Goal: Information Seeking & Learning: Learn about a topic

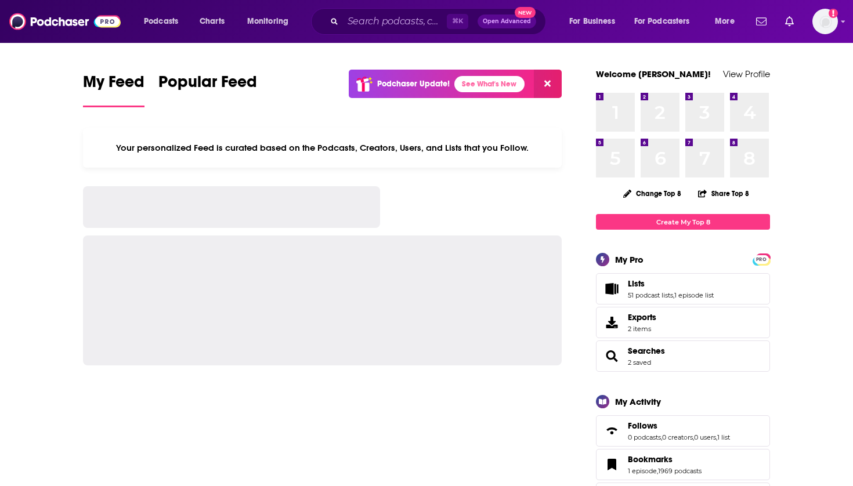
click at [630, 291] on span "Lists 51 podcast lists , 1 episode list" at bounding box center [671, 289] width 86 height 21
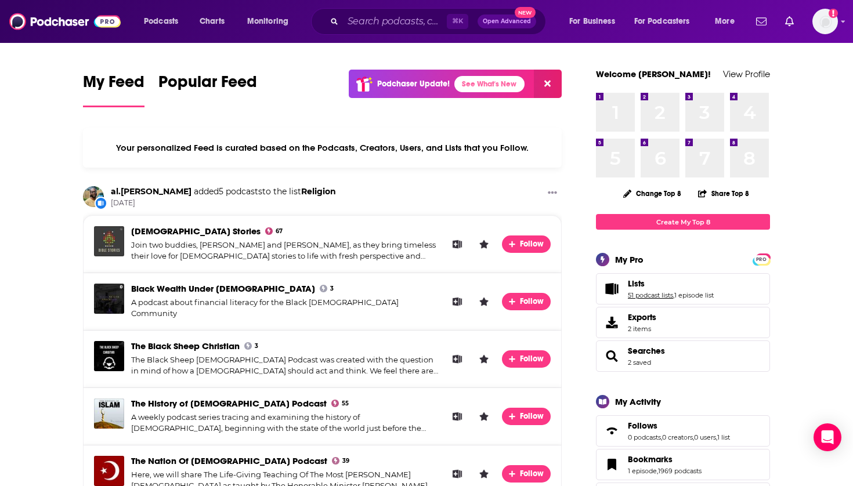
click at [648, 295] on link "51 podcast lists" at bounding box center [650, 295] width 45 height 8
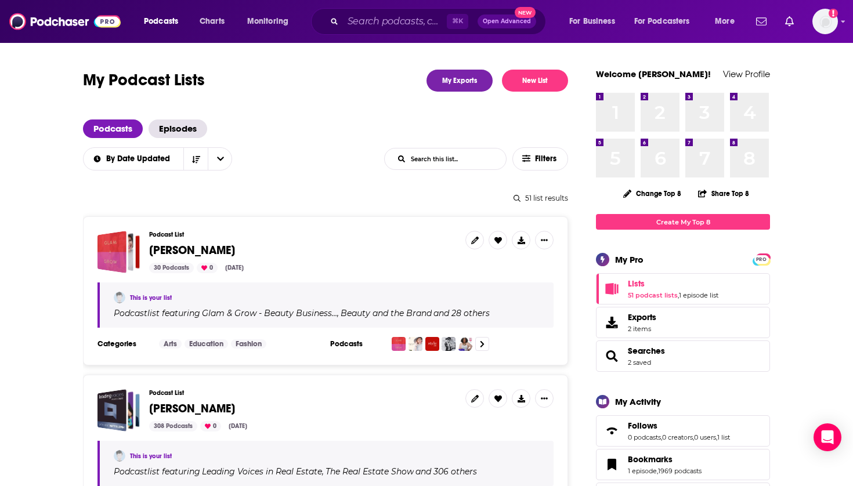
click at [187, 243] on span "[PERSON_NAME]" at bounding box center [192, 250] width 86 height 15
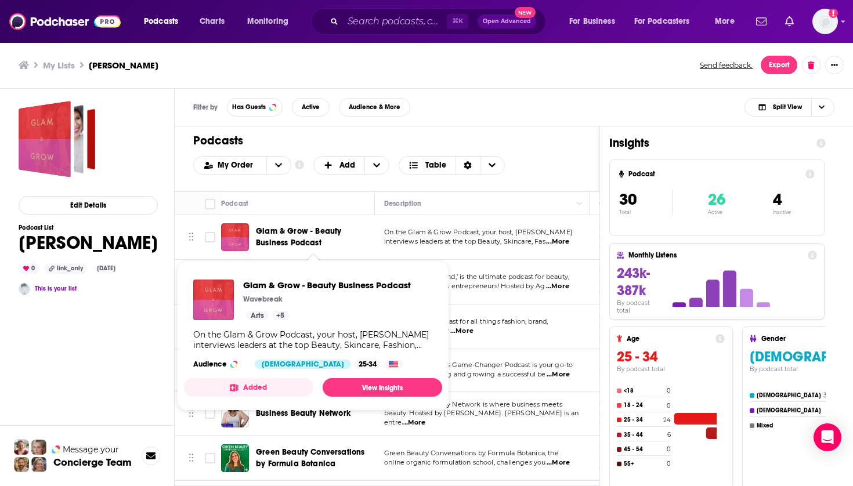
click at [274, 237] on span "Glam & Grow - Beauty Business Podcast" at bounding box center [313, 237] width 115 height 23
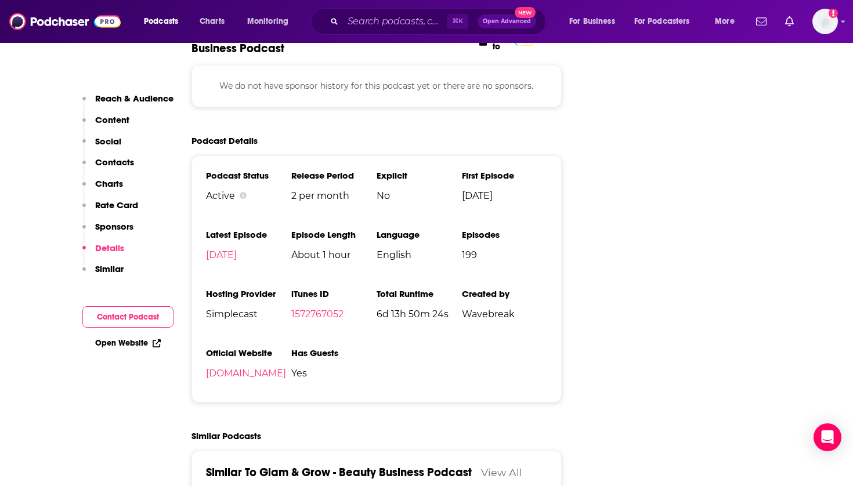
scroll to position [1744, 0]
